Goal: Task Accomplishment & Management: Use online tool/utility

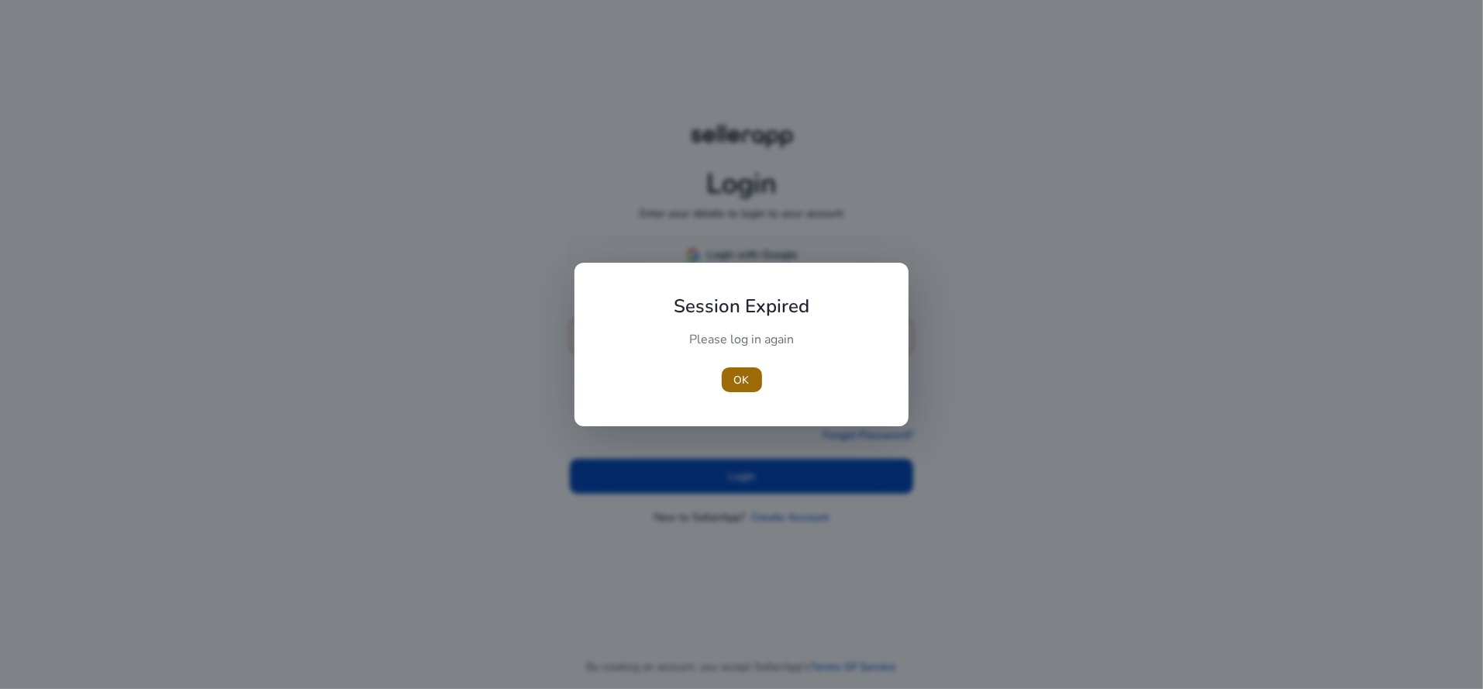
type input "**********"
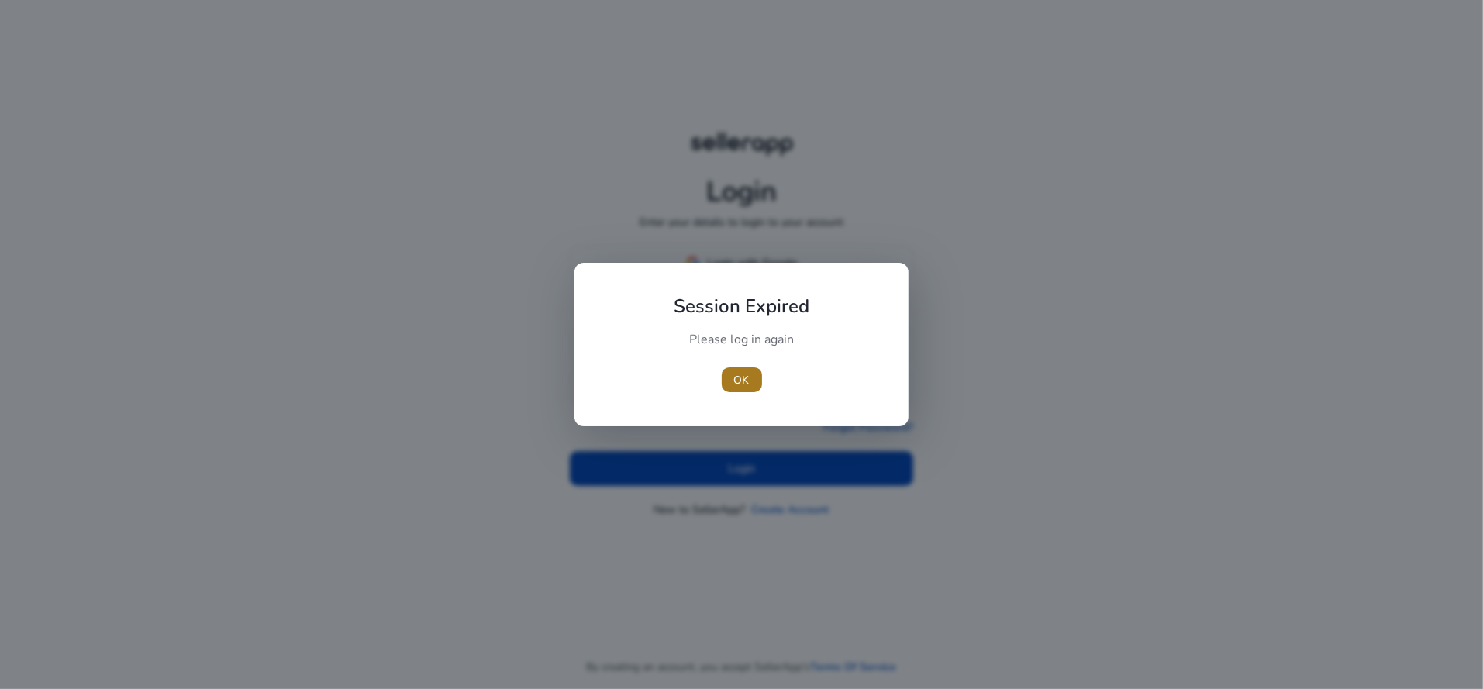
click at [739, 377] on span "OK" at bounding box center [742, 380] width 16 height 16
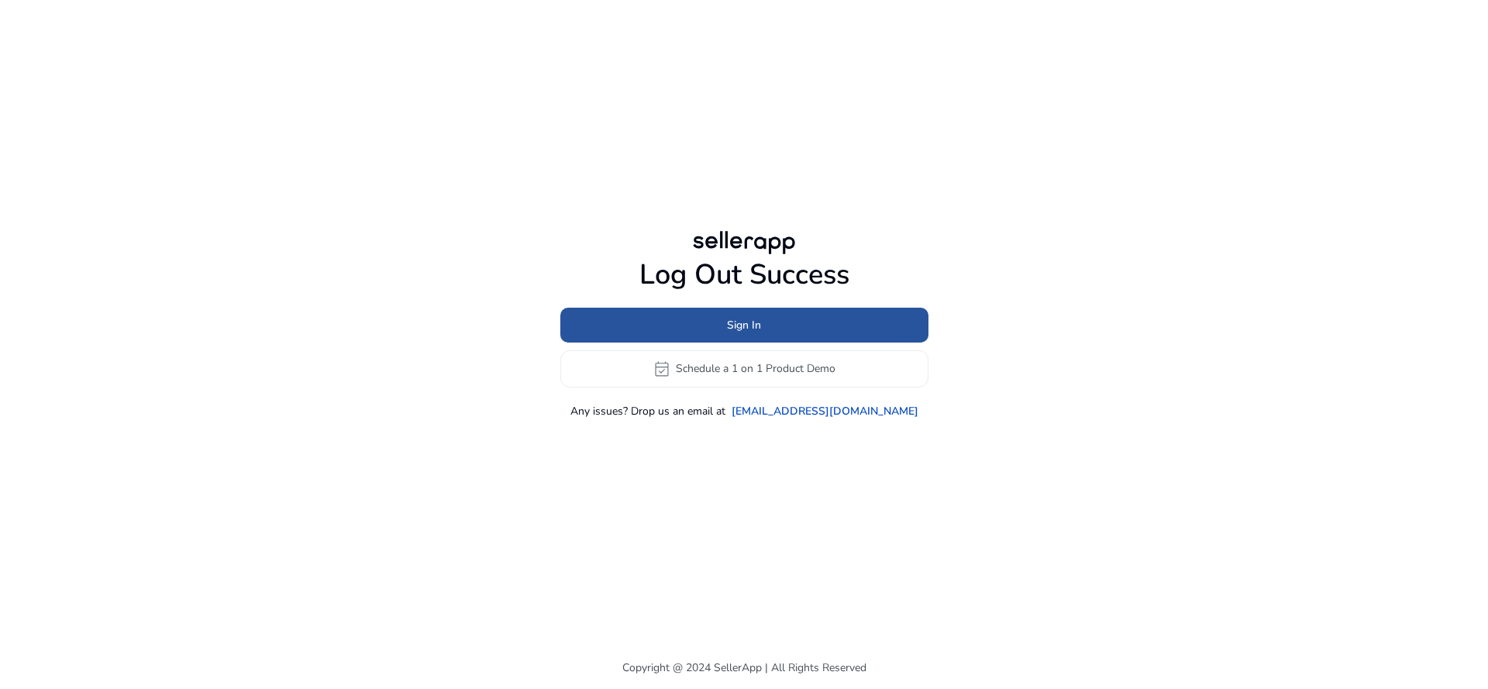
click at [735, 327] on span "Sign In" at bounding box center [744, 325] width 34 height 16
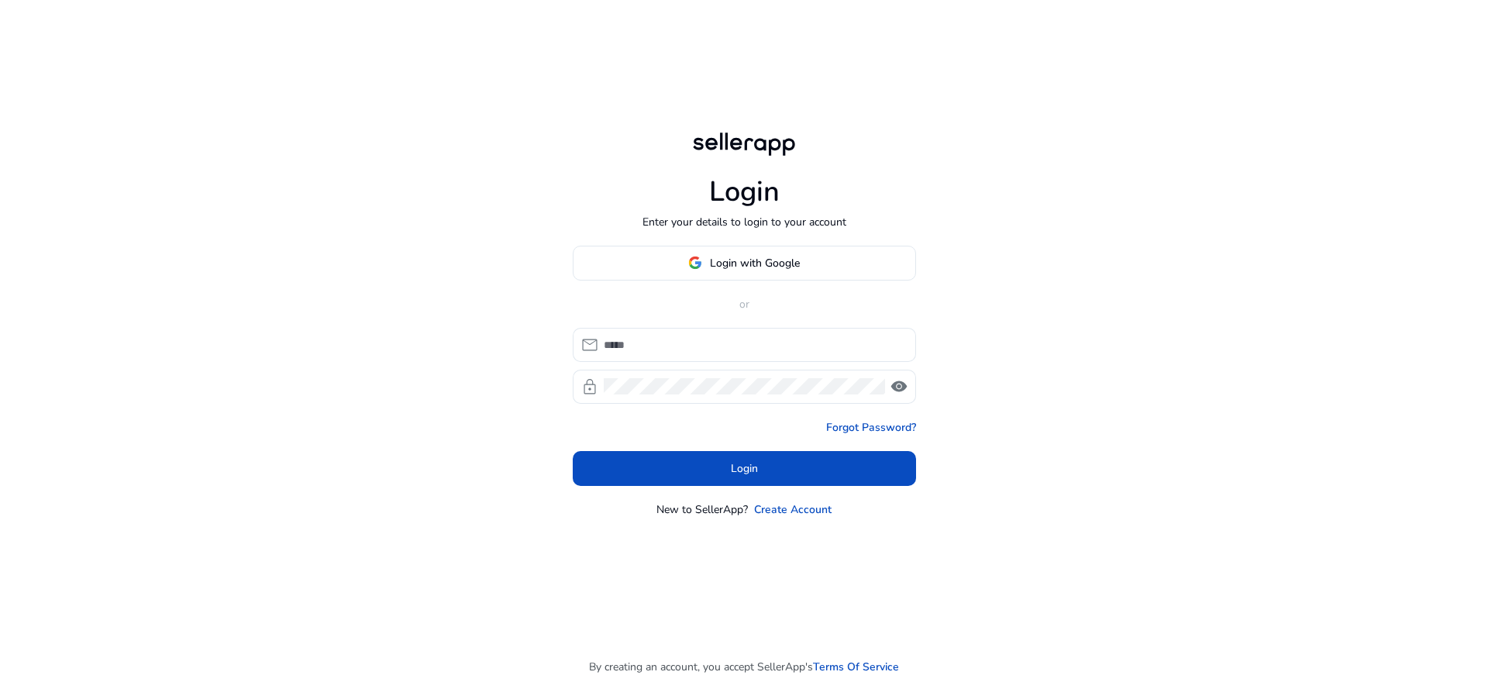
type input "**********"
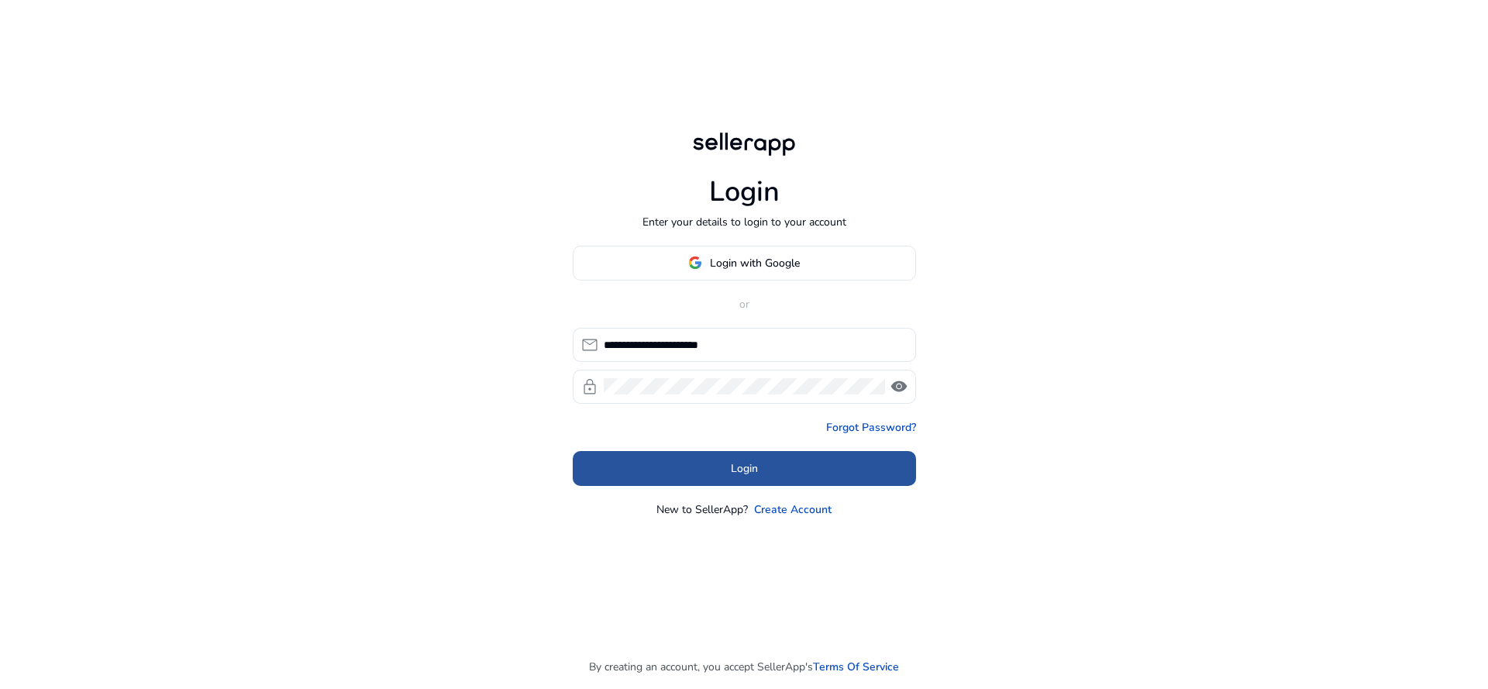
click at [693, 481] on span at bounding box center [744, 468] width 343 height 37
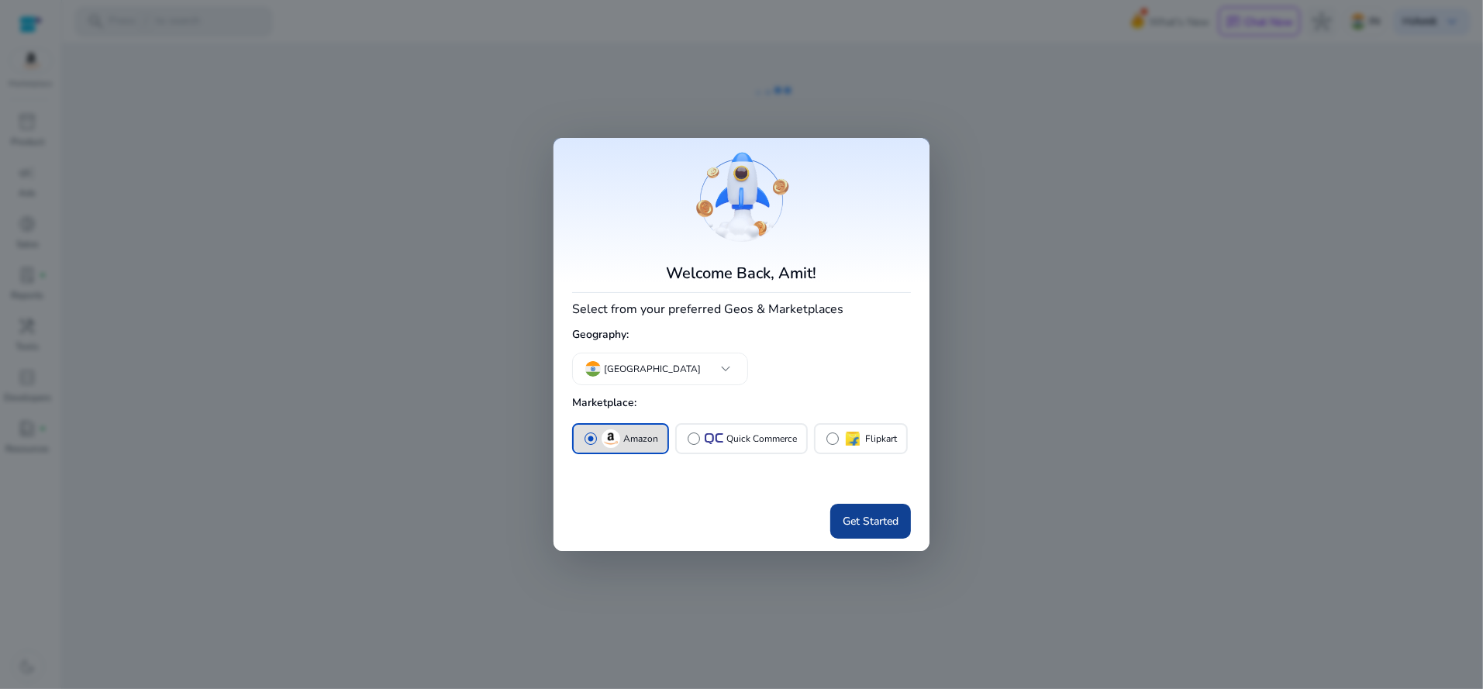
click at [858, 515] on span "Get Started" at bounding box center [870, 521] width 56 height 16
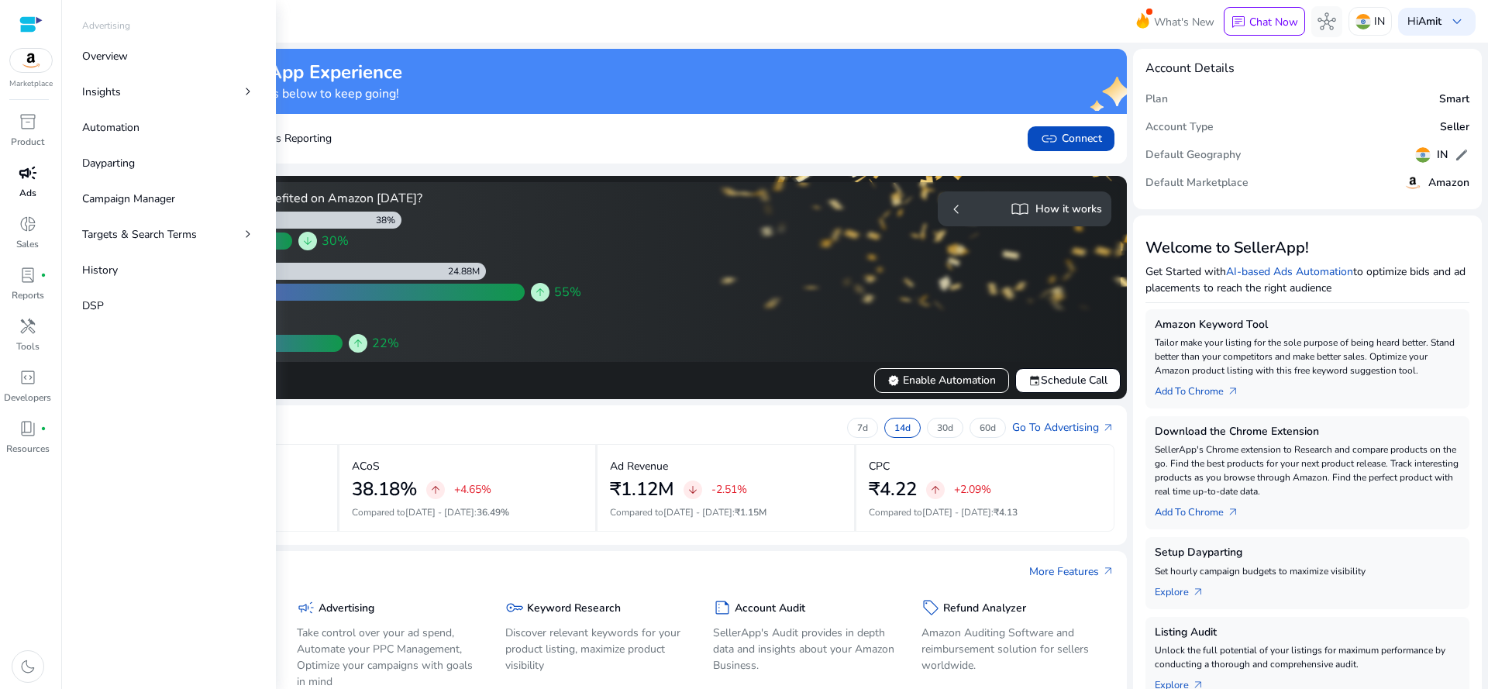
click at [32, 181] on span "campaign" at bounding box center [28, 173] width 19 height 19
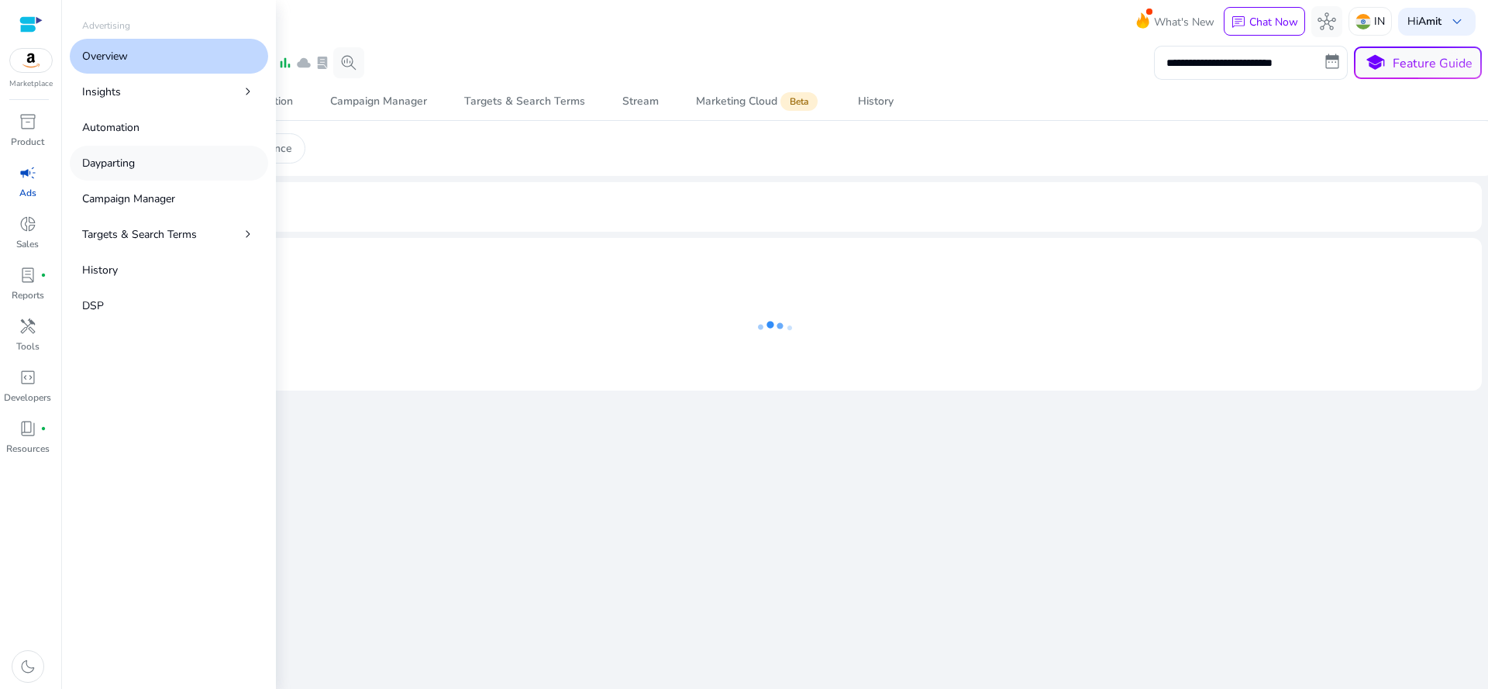
click at [97, 172] on link "Dayparting" at bounding box center [169, 163] width 198 height 35
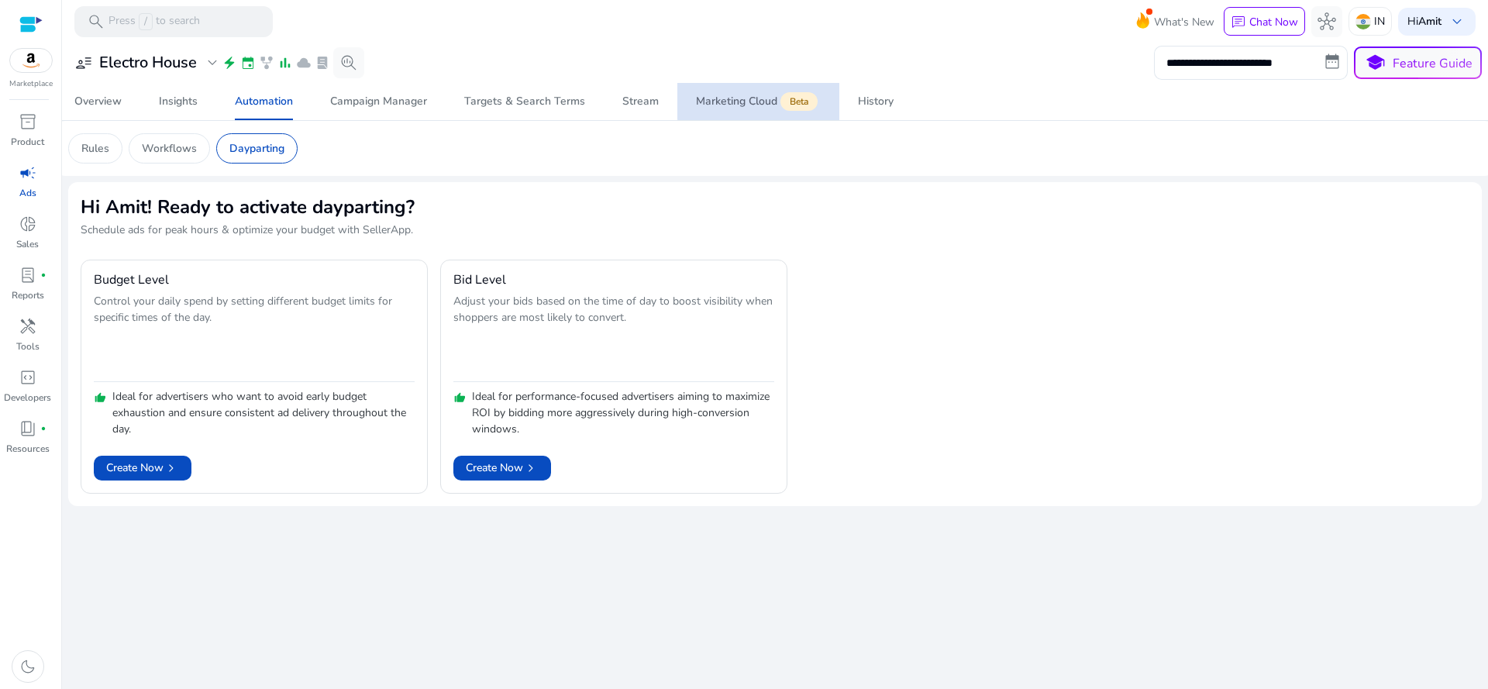
click at [781, 101] on span "Beta" at bounding box center [798, 101] width 37 height 19
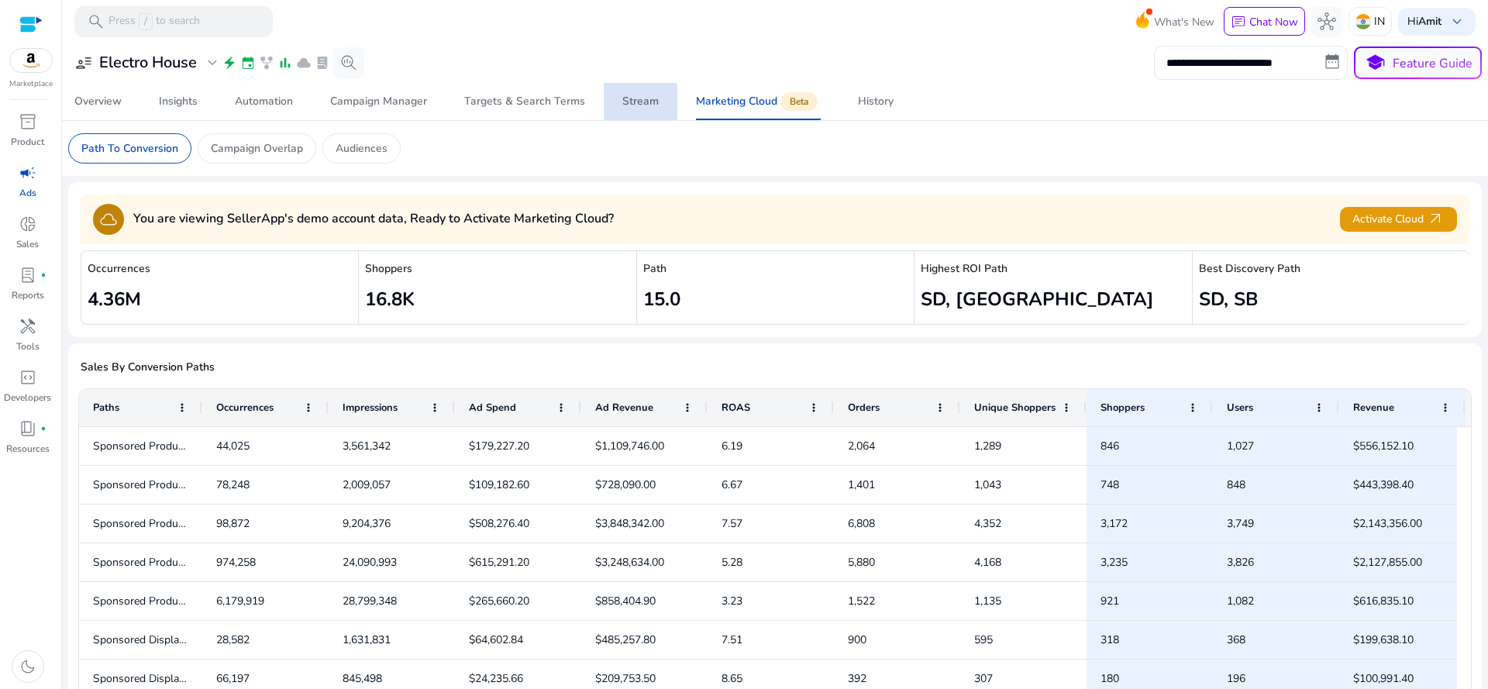
click at [630, 110] on span "Stream" at bounding box center [640, 101] width 36 height 37
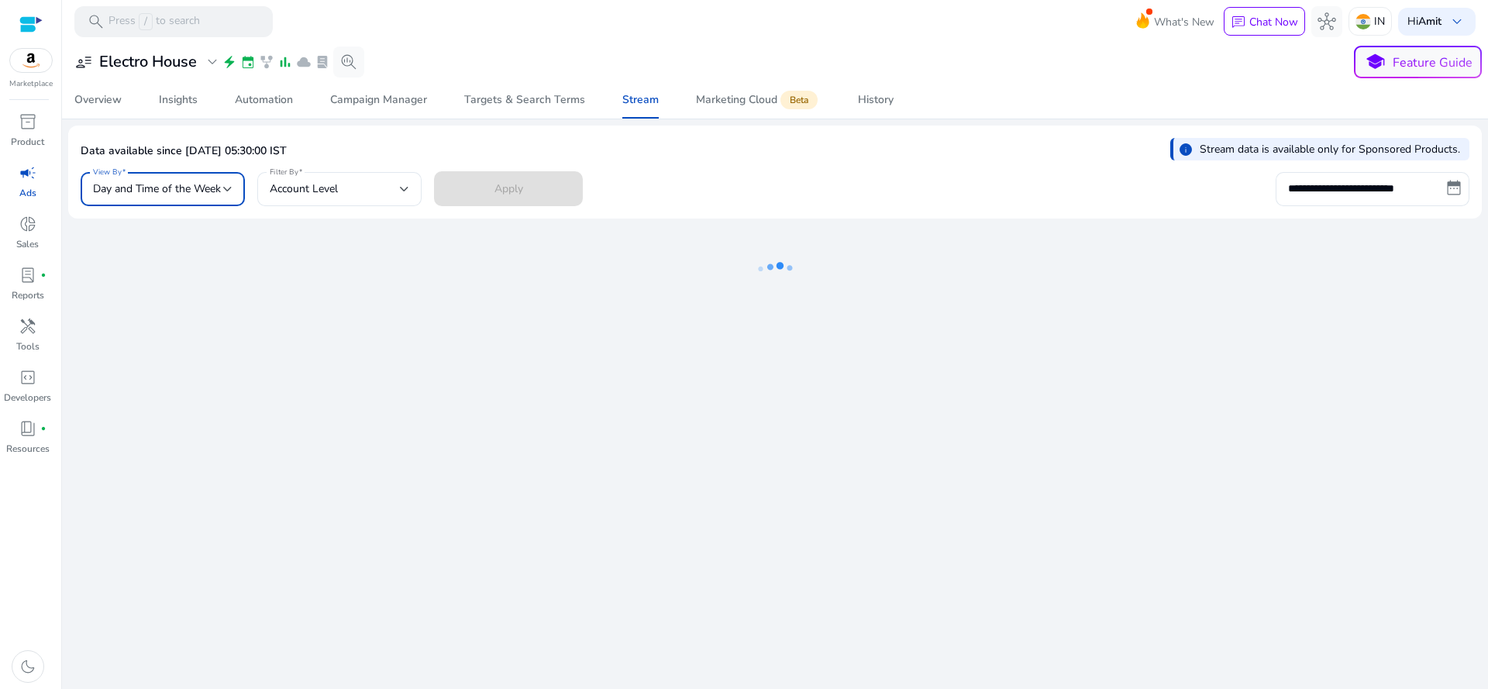
click at [202, 191] on span "Day and Time of the Week" at bounding box center [157, 188] width 128 height 15
click at [300, 66] on div at bounding box center [744, 344] width 1488 height 689
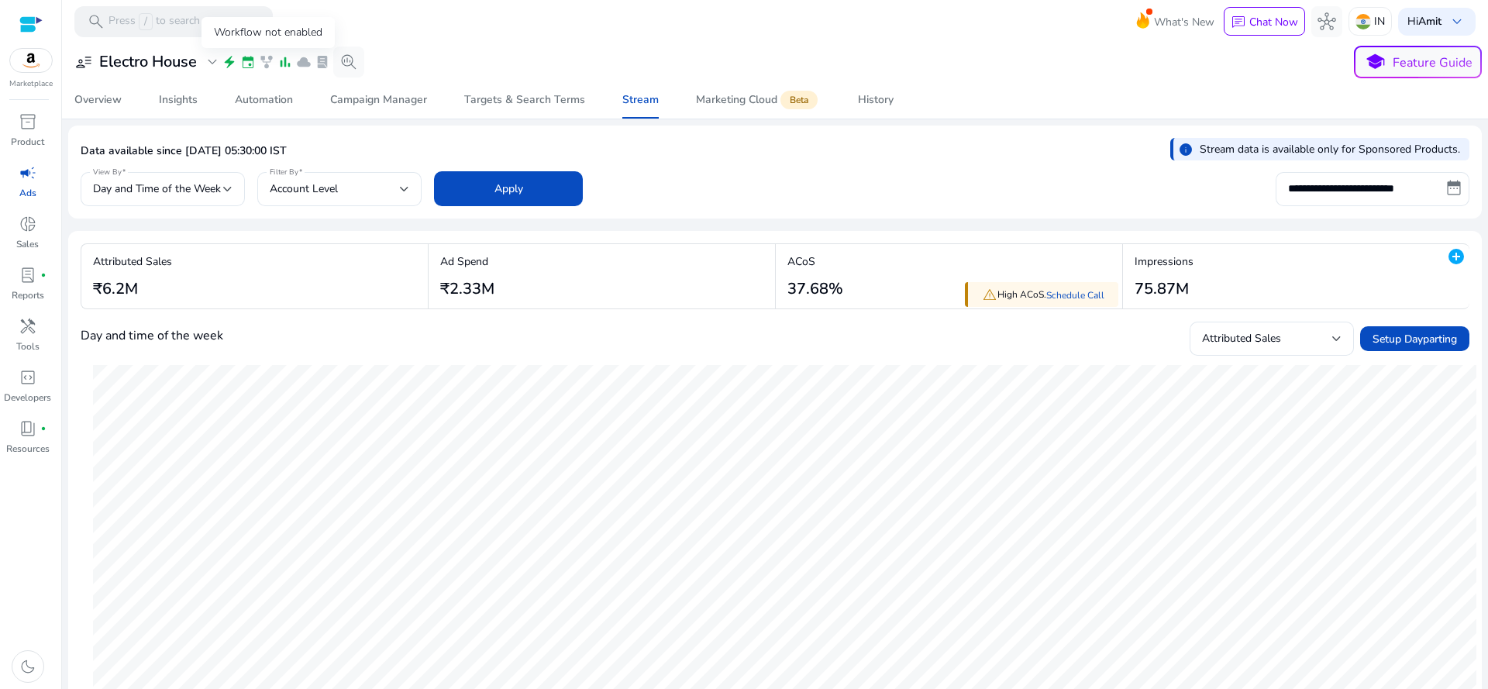
click at [270, 60] on span "family_history" at bounding box center [267, 62] width 16 height 16
click at [353, 63] on span "search_insights" at bounding box center [348, 62] width 19 height 19
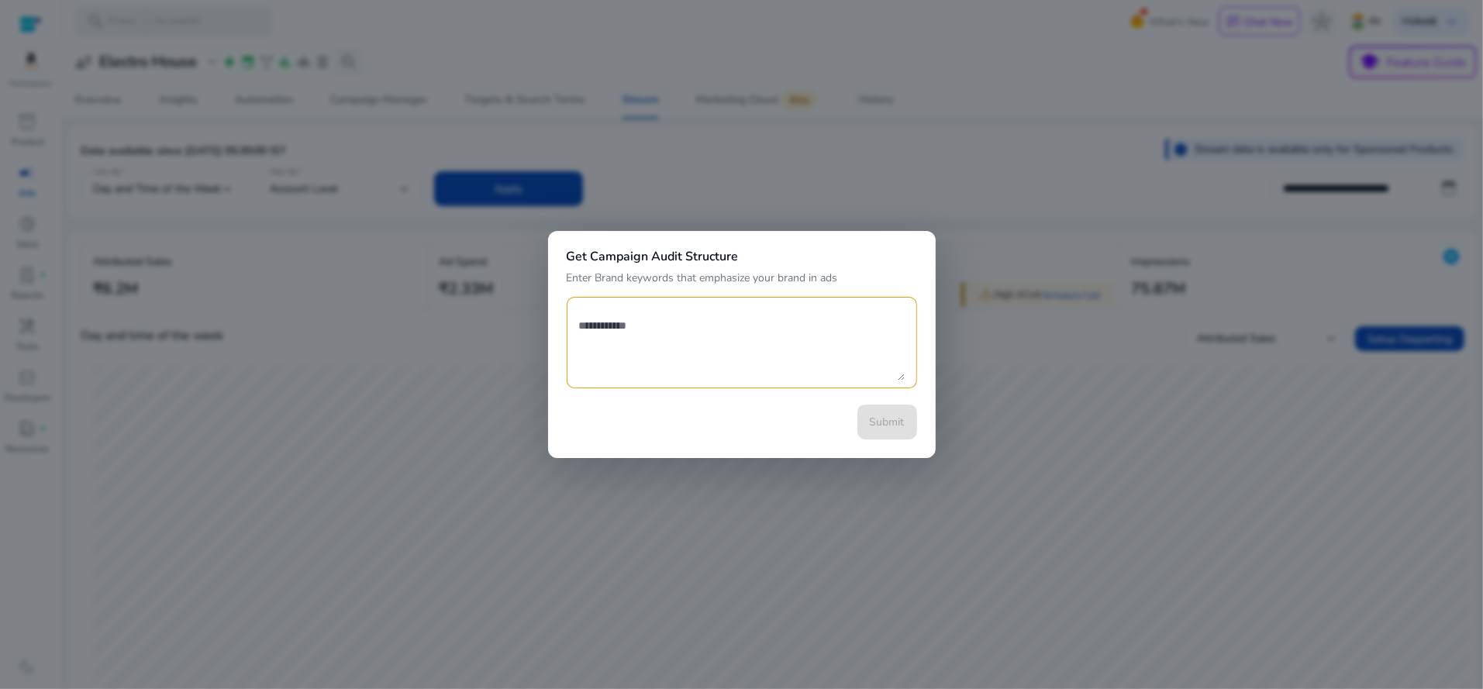
click at [844, 47] on div at bounding box center [741, 344] width 1483 height 689
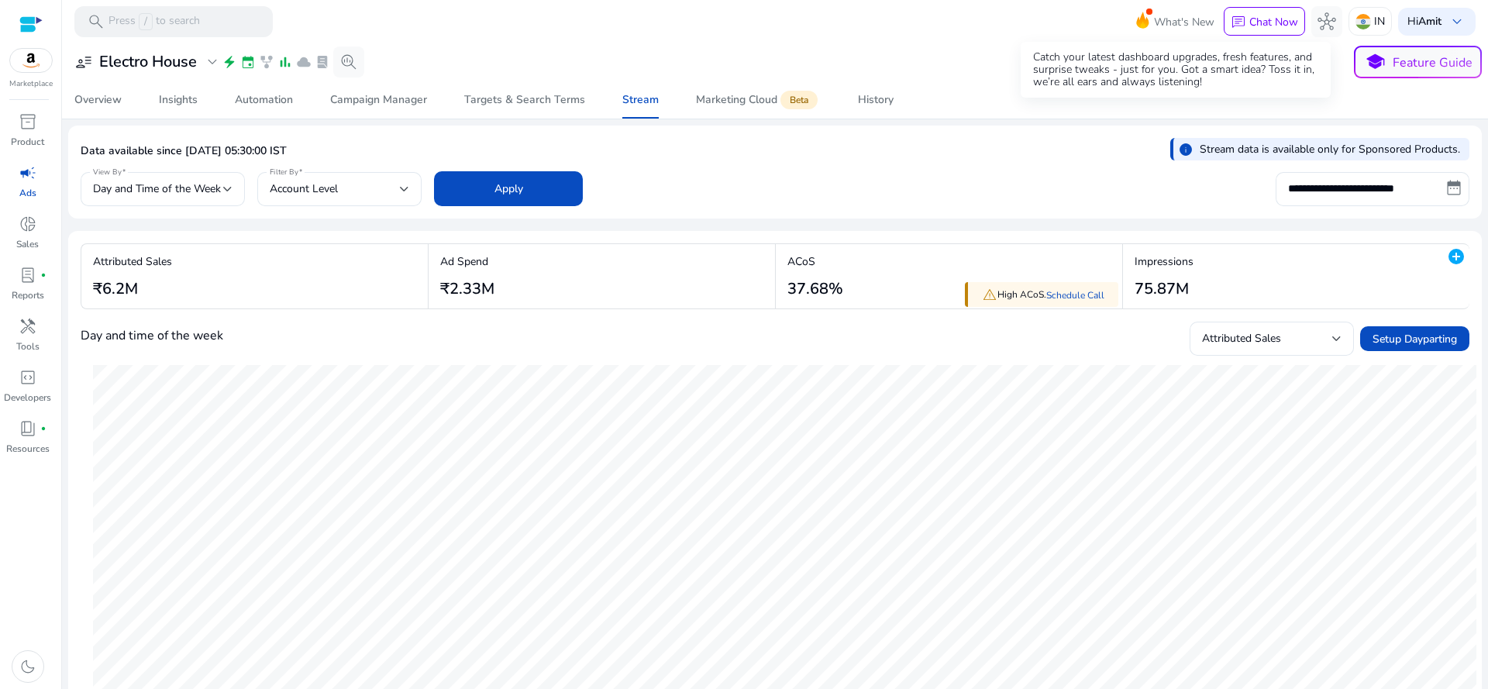
click at [1131, 15] on icon at bounding box center [1142, 18] width 23 height 22
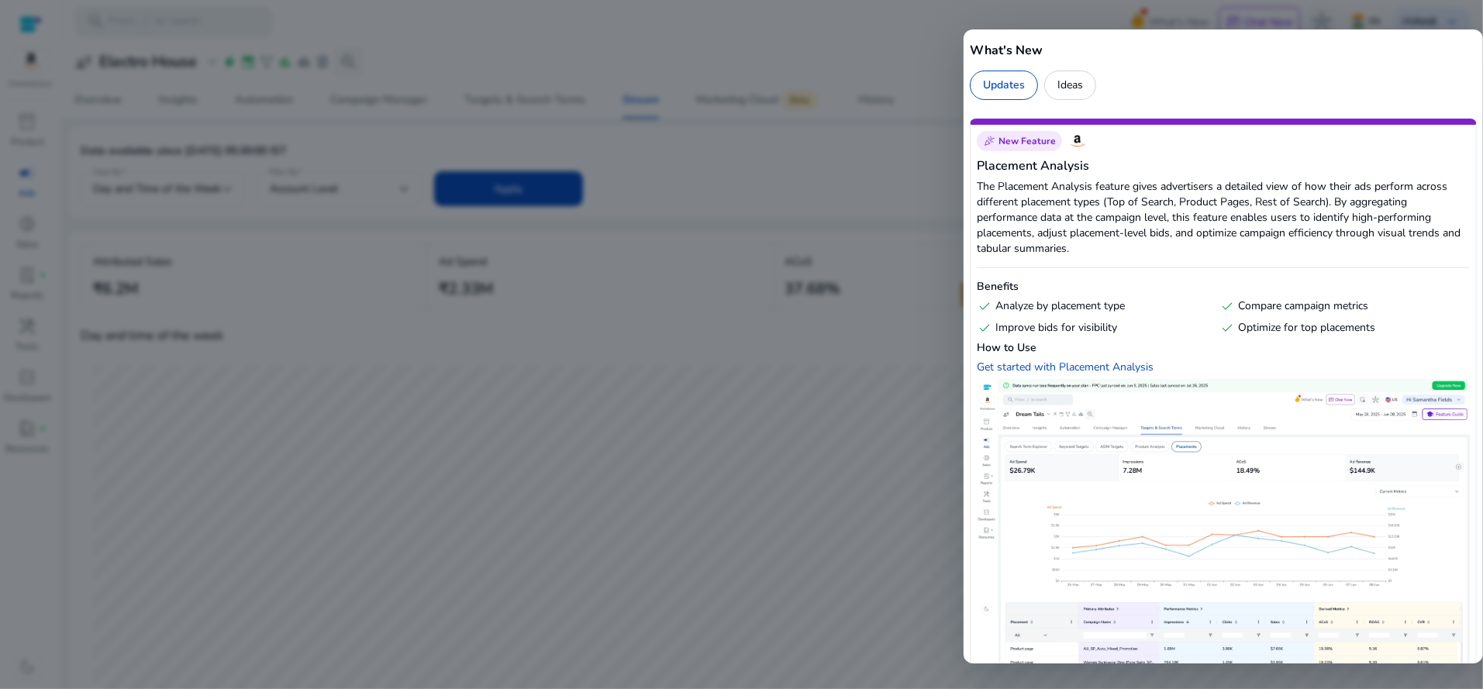
click at [1066, 90] on div "Ideas" at bounding box center [1070, 85] width 52 height 29
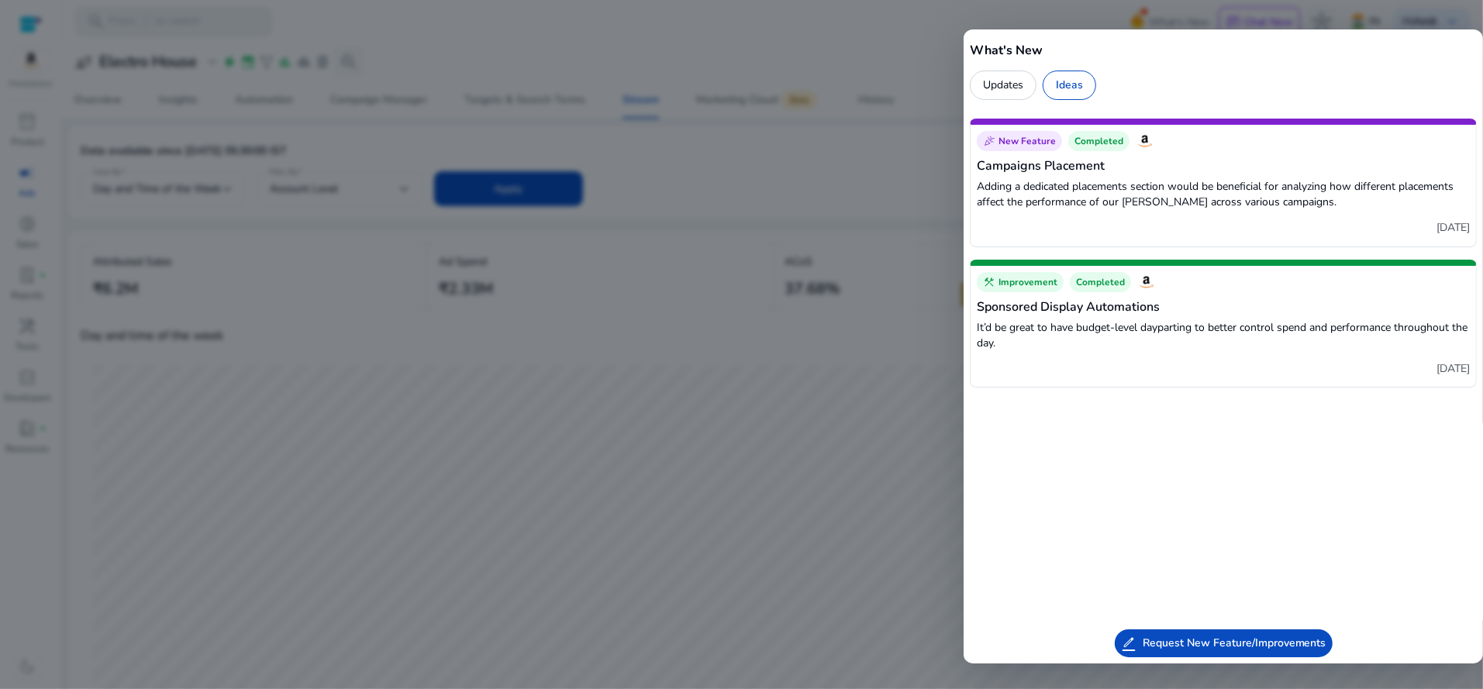
click at [1184, 192] on p "Adding a dedicated placements section would be beneficial for analyzing how dif…" at bounding box center [1223, 194] width 493 height 31
click at [832, 159] on div at bounding box center [741, 344] width 1483 height 689
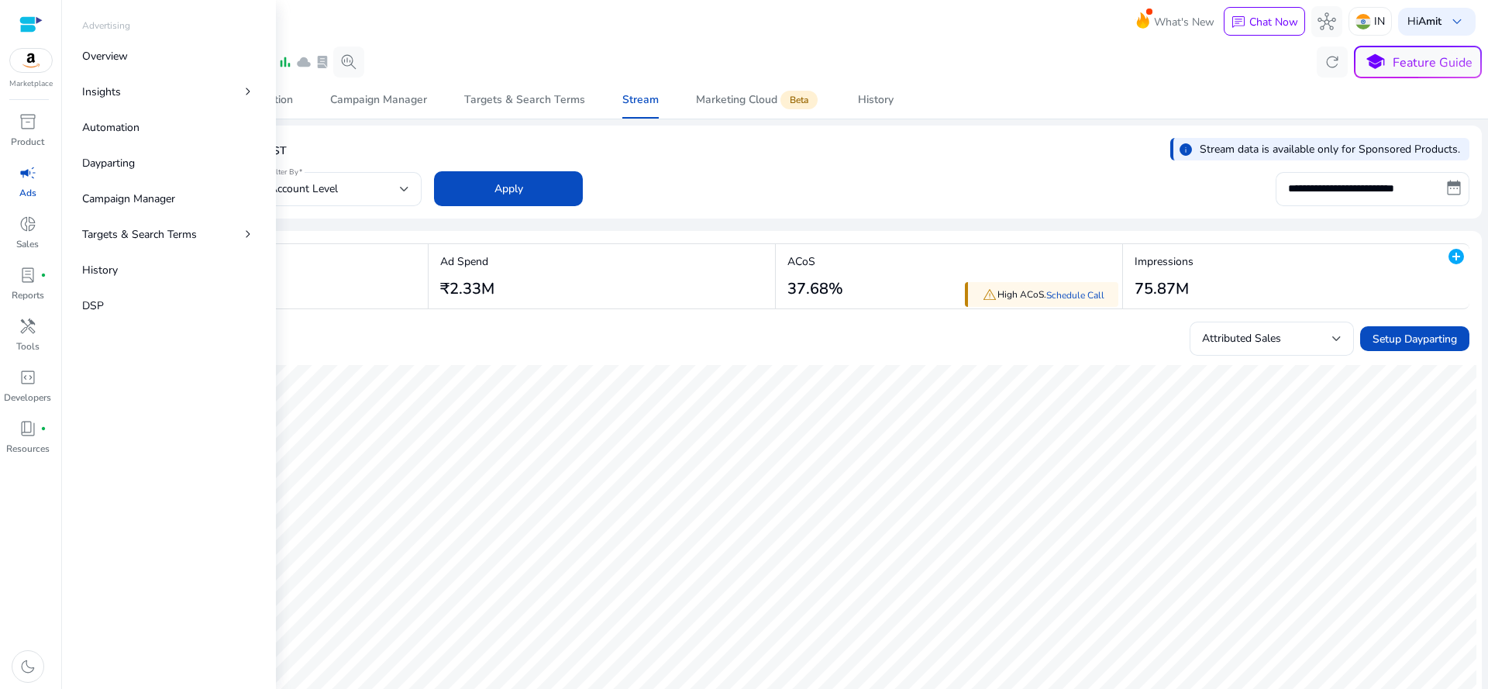
click at [27, 190] on p "Ads" at bounding box center [27, 193] width 17 height 14
